Goal: Information Seeking & Learning: Compare options

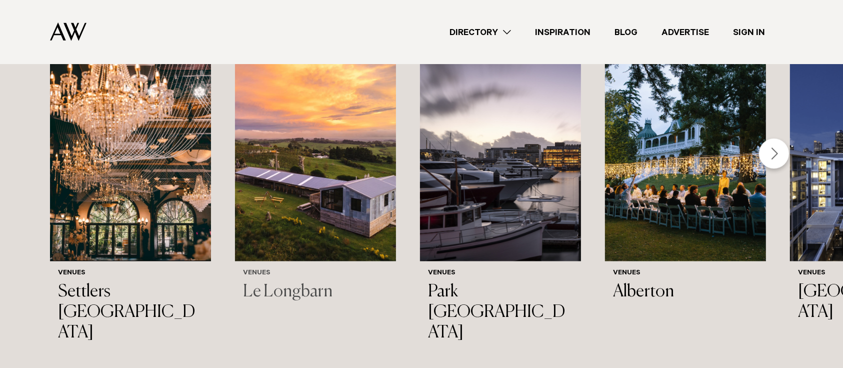
scroll to position [1134, 0]
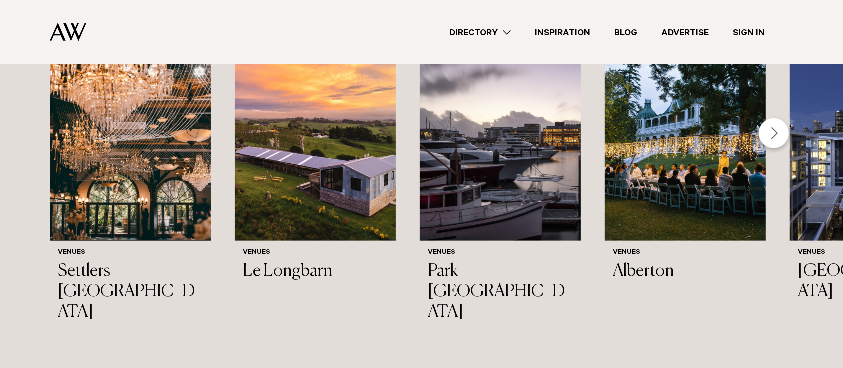
click at [775, 132] on div "Next slide" at bounding box center [774, 133] width 30 height 30
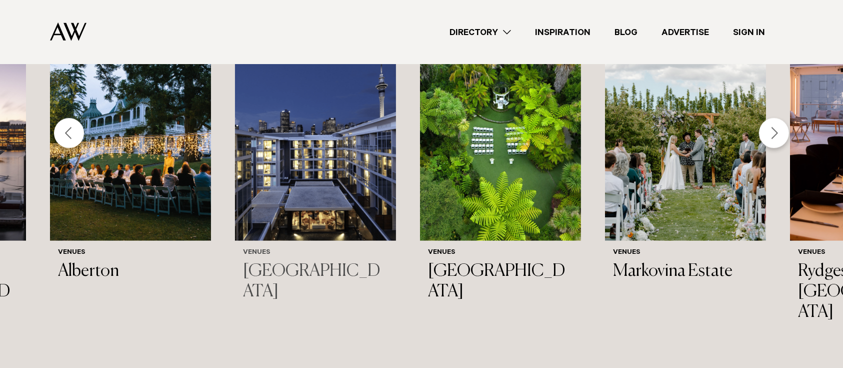
click at [364, 142] on img "5 / 44" at bounding box center [315, 133] width 161 height 216
click at [131, 177] on img "4 / 44" at bounding box center [130, 133] width 161 height 216
click at [75, 126] on div "Previous slide" at bounding box center [69, 133] width 30 height 30
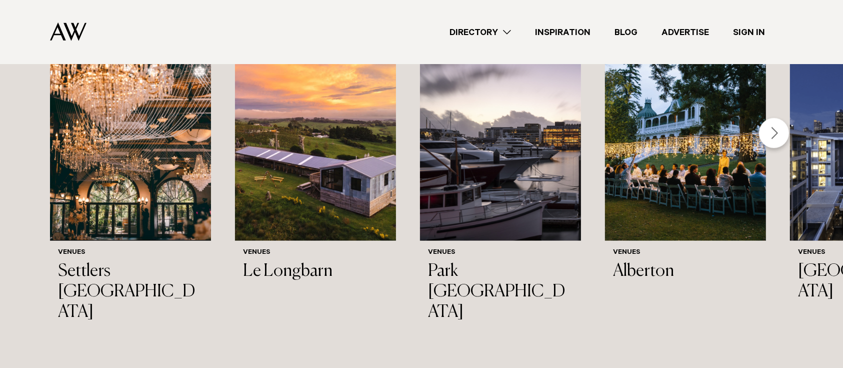
click at [775, 134] on div "Next slide" at bounding box center [774, 133] width 30 height 30
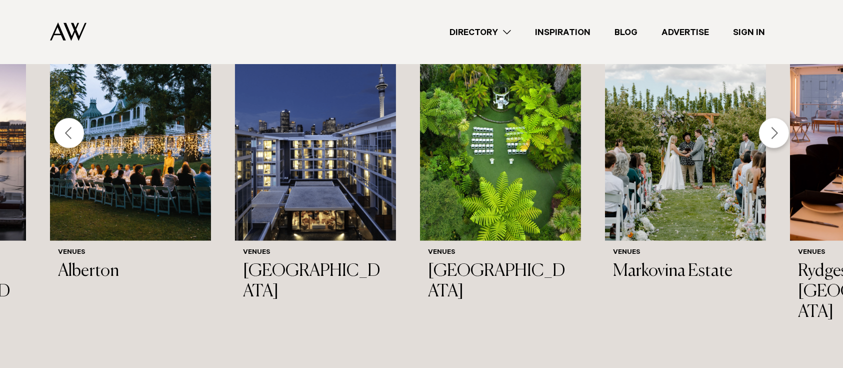
click at [775, 134] on div "Next slide" at bounding box center [774, 133] width 30 height 30
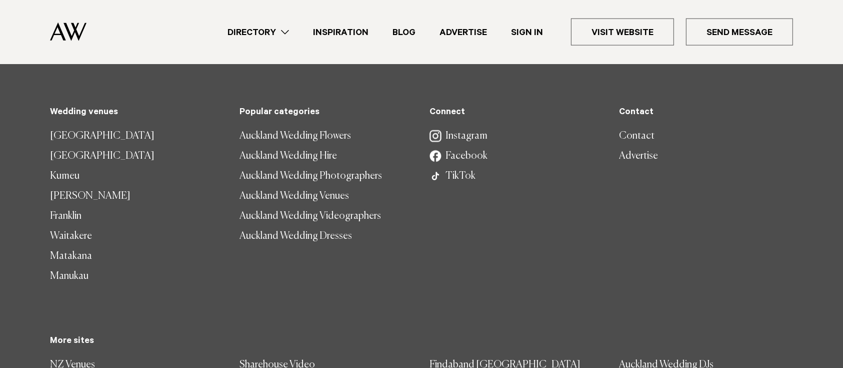
scroll to position [1134, 0]
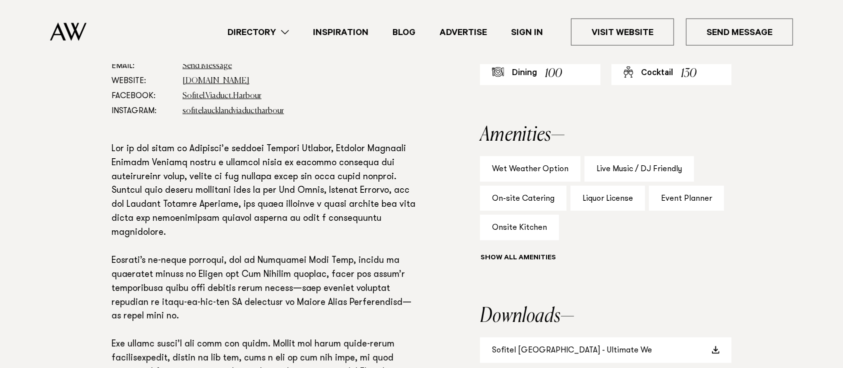
scroll to position [533, 0]
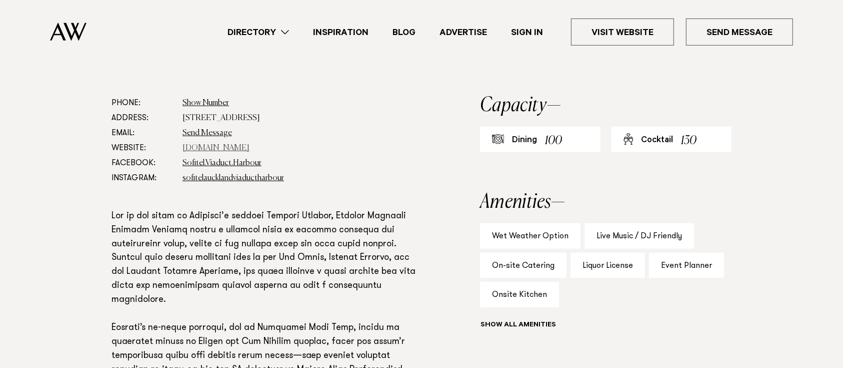
click at [216, 152] on link "www.sofitel-auckland.com" at bounding box center [216, 148] width 67 height 8
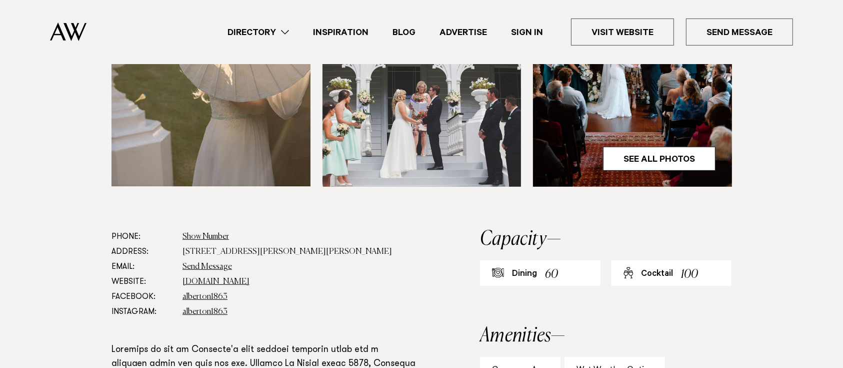
scroll to position [400, 0]
click at [240, 283] on link "www.visitheritage.co.nz" at bounding box center [216, 281] width 67 height 8
